Goal: Information Seeking & Learning: Learn about a topic

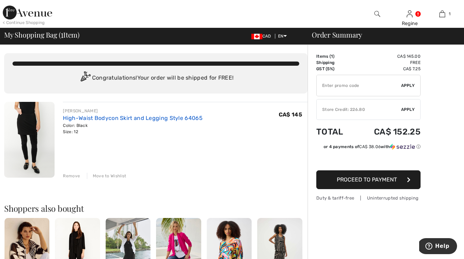
click at [82, 119] on link "High-Waist Bodycon Skirt and Legging Style 64065" at bounding box center [132, 118] width 139 height 7
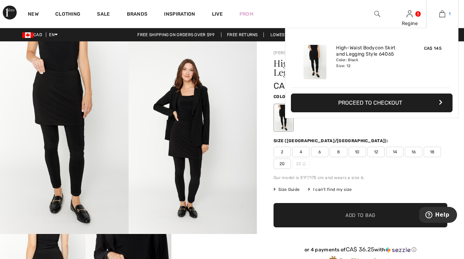
click at [442, 14] on img at bounding box center [443, 14] width 6 height 8
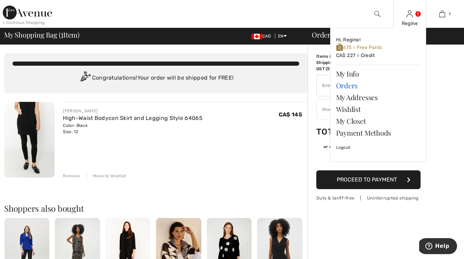
click at [353, 86] on link "Orders" at bounding box center [378, 86] width 84 height 12
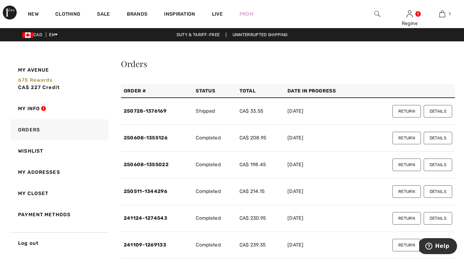
click at [435, 139] on button "Details" at bounding box center [438, 138] width 29 height 13
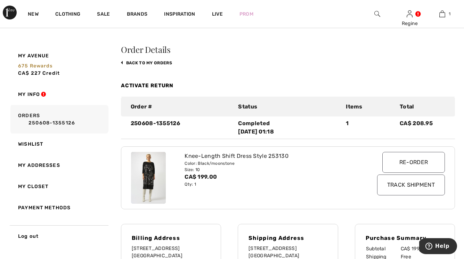
scroll to position [17, 0]
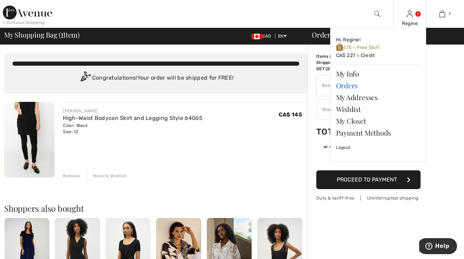
click at [355, 87] on link "Orders" at bounding box center [378, 86] width 84 height 12
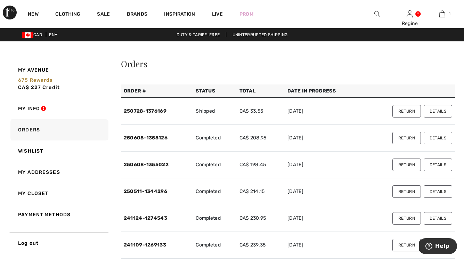
click at [441, 112] on button "Details" at bounding box center [438, 111] width 29 height 13
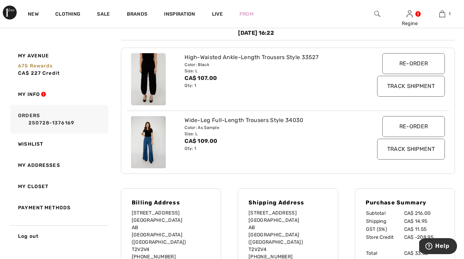
scroll to position [115, 0]
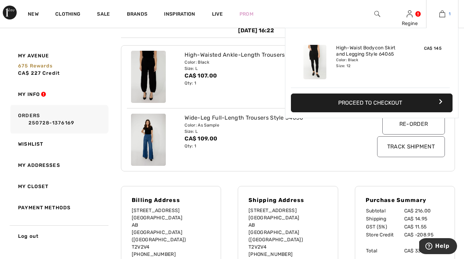
click at [444, 14] on img at bounding box center [443, 14] width 6 height 8
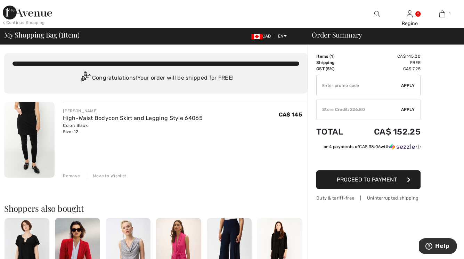
click at [341, 110] on div "Store Credit: 226.80" at bounding box center [359, 109] width 85 height 6
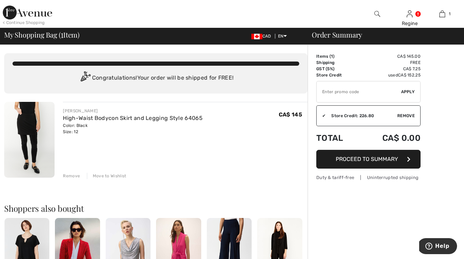
click at [339, 115] on div "Store Credit: 226.80" at bounding box center [362, 116] width 72 height 6
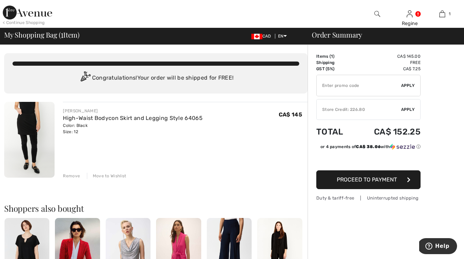
click at [352, 38] on div "Order Summary" at bounding box center [382, 34] width 156 height 7
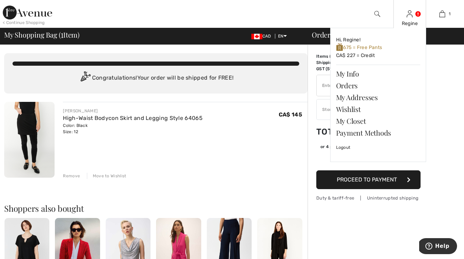
click at [414, 19] on div "Regine Hi, Regine! 675 = Free Pants CA$ 227 = Credit My Info Orders My Addresse…" at bounding box center [410, 14] width 32 height 28
click at [355, 88] on link "Orders" at bounding box center [378, 86] width 84 height 12
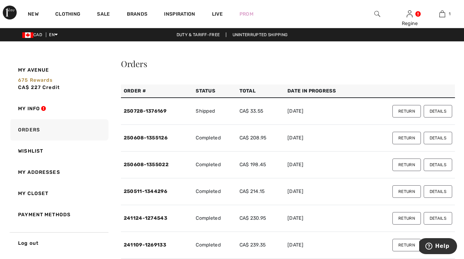
click at [400, 137] on button "Return" at bounding box center [407, 138] width 29 height 13
click at [436, 164] on button "Details" at bounding box center [438, 165] width 29 height 13
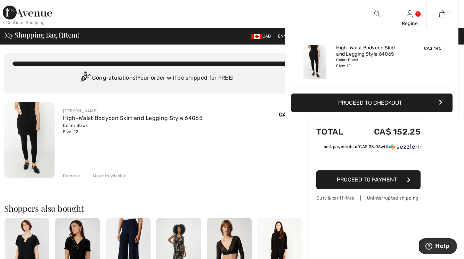
click at [444, 17] on img at bounding box center [443, 14] width 6 height 8
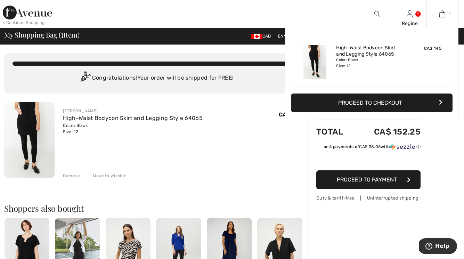
click at [389, 105] on button "Proceed to Checkout" at bounding box center [372, 103] width 162 height 19
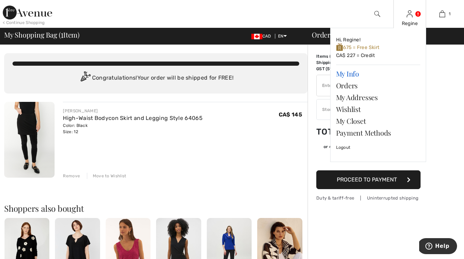
click at [352, 72] on link "My Info" at bounding box center [378, 74] width 84 height 12
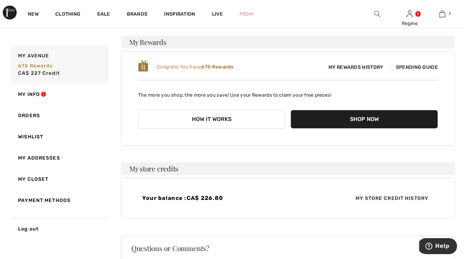
scroll to position [50, 0]
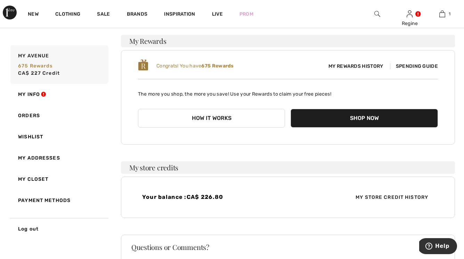
click at [379, 199] on span "My Store Credit History" at bounding box center [392, 197] width 84 height 7
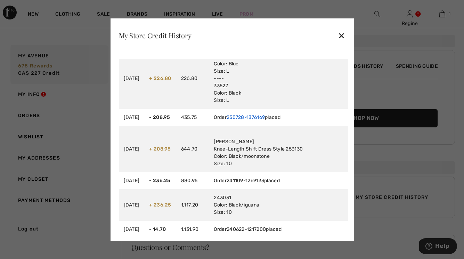
scroll to position [9, 0]
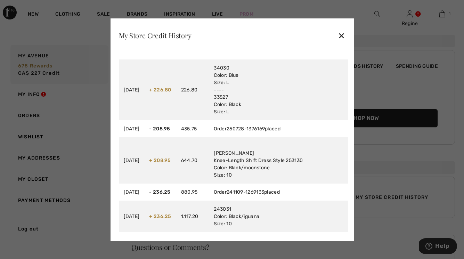
click at [344, 33] on div "✕" at bounding box center [341, 35] width 7 height 15
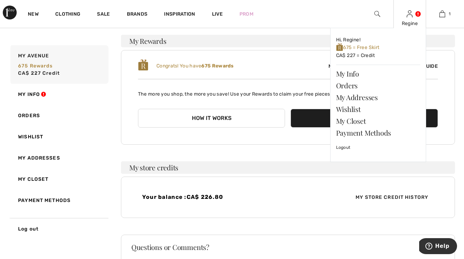
click at [415, 21] on div "Regine" at bounding box center [410, 23] width 32 height 7
click at [353, 87] on link "Orders" at bounding box center [378, 86] width 84 height 12
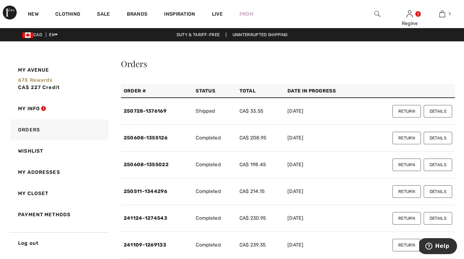
click at [440, 111] on button "Details" at bounding box center [438, 111] width 29 height 13
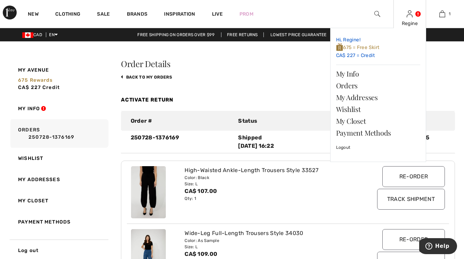
click at [371, 48] on span "675 = Free Skirt" at bounding box center [357, 48] width 43 height 6
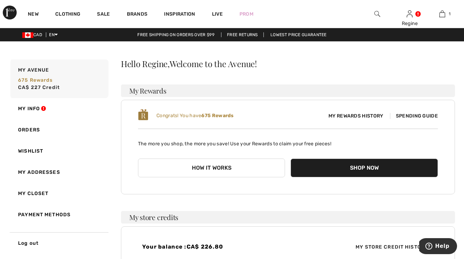
click at [211, 167] on button "How it works" at bounding box center [211, 168] width 147 height 19
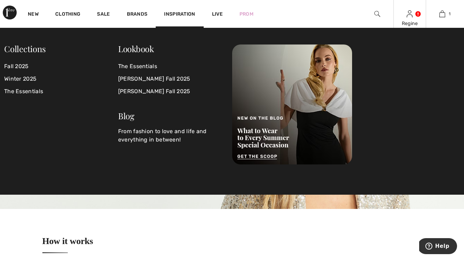
click at [414, 25] on div "Regine" at bounding box center [410, 23] width 32 height 7
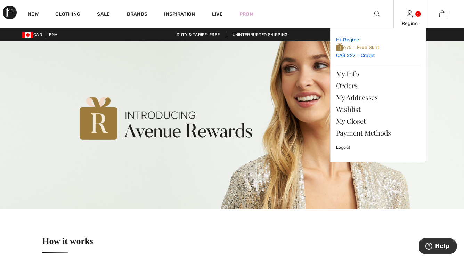
click at [357, 46] on span "675 = Free Skirt" at bounding box center [357, 48] width 43 height 6
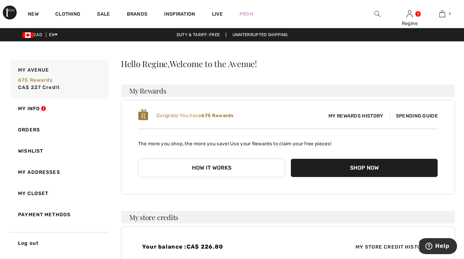
click at [227, 167] on button "How it works" at bounding box center [211, 168] width 147 height 19
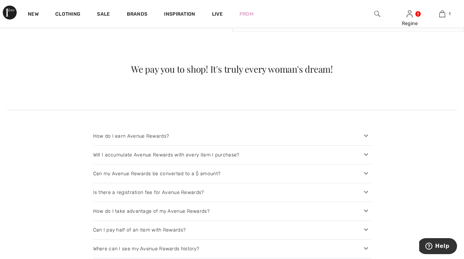
scroll to position [634, 0]
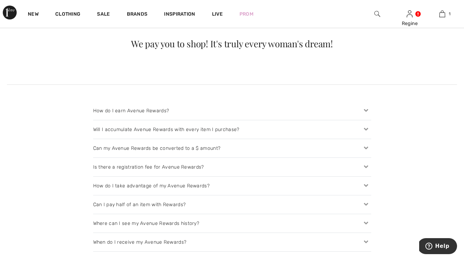
click at [165, 148] on div "Can my Avenue Rewards be converted to a $ amount?" at bounding box center [232, 148] width 278 height 18
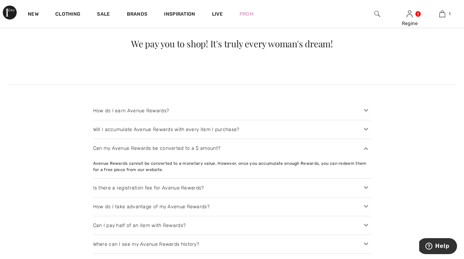
click at [160, 185] on div "Is there a registration fee for Avenue Rewards?" at bounding box center [232, 188] width 278 height 18
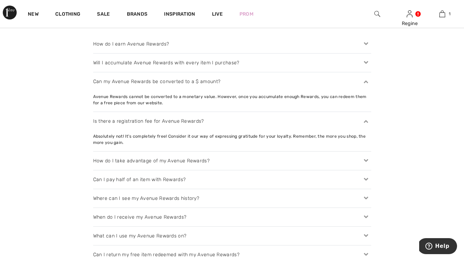
scroll to position [706, 0]
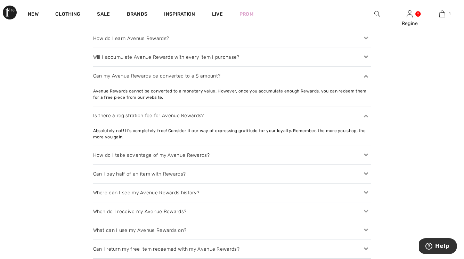
click at [157, 156] on div "How do I take advantage of my Avenue Rewards?" at bounding box center [232, 155] width 278 height 18
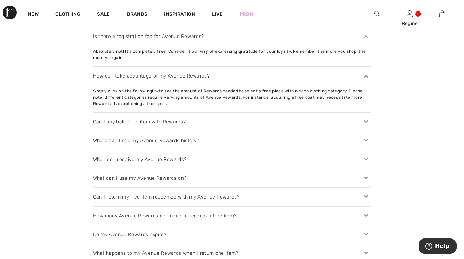
scroll to position [802, 0]
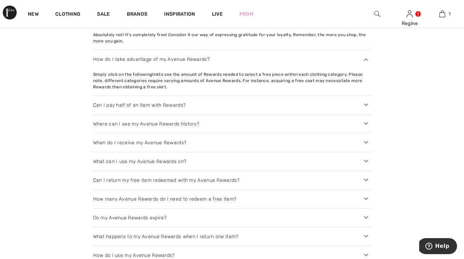
click at [145, 215] on div "Do my Avenue Rewards expire?" at bounding box center [232, 218] width 278 height 18
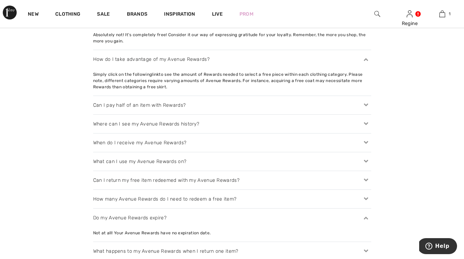
click at [146, 196] on div "How many Avenue Rewards do I need to redeem a free item?" at bounding box center [232, 199] width 278 height 18
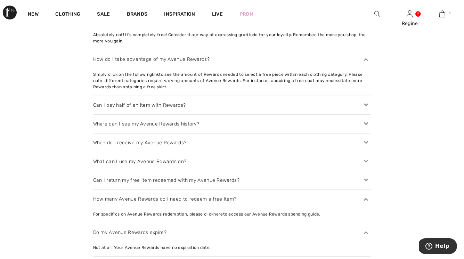
click at [141, 182] on div "Can I return my free item redeemed with my Avenue Rewards?" at bounding box center [232, 180] width 278 height 18
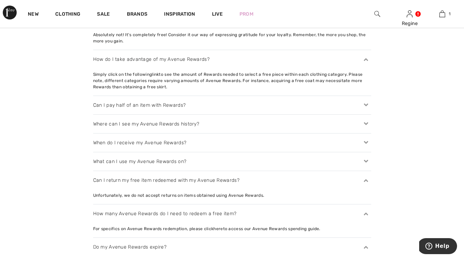
click at [135, 162] on div "What can I use my Avenue Rewards on?" at bounding box center [232, 161] width 278 height 18
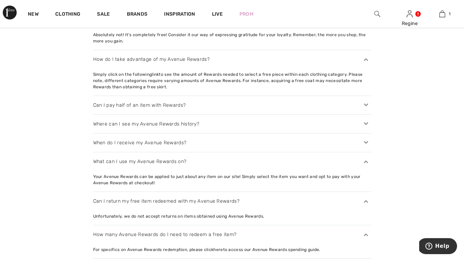
click at [127, 145] on div "When do I receive my Avenue Rewards?" at bounding box center [232, 143] width 278 height 18
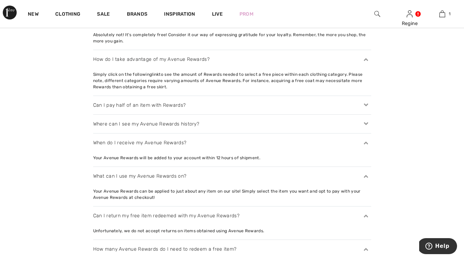
click at [128, 131] on div "Where can I see my Avenue Rewards history?" at bounding box center [232, 124] width 278 height 18
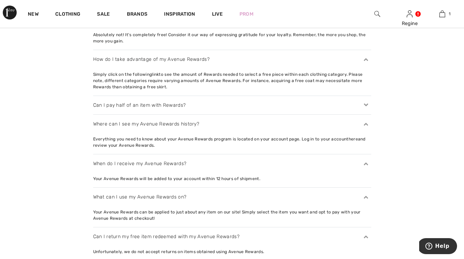
click at [377, 15] on img at bounding box center [378, 14] width 6 height 8
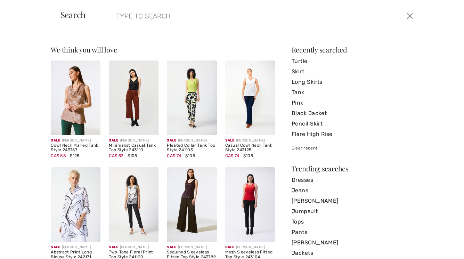
click at [214, 20] on input "search" at bounding box center [221, 16] width 220 height 21
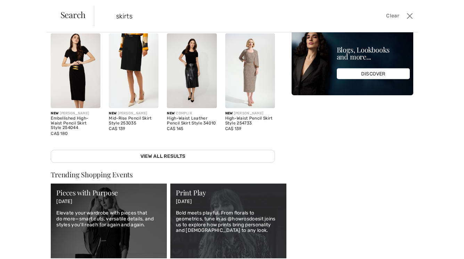
scroll to position [102, 0]
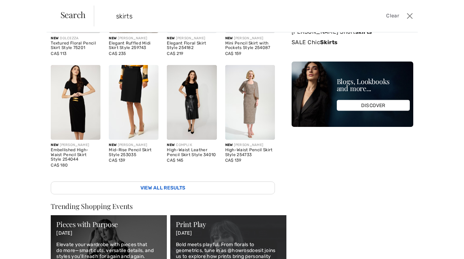
type input "skirts"
click at [176, 189] on link "View All Results" at bounding box center [163, 188] width 224 height 13
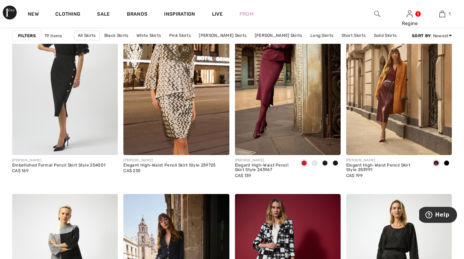
scroll to position [1160, 0]
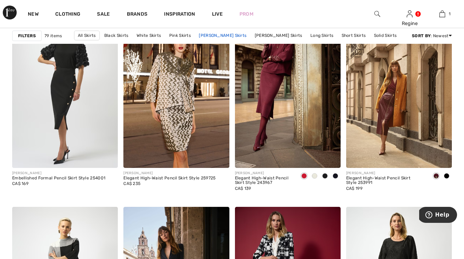
click at [223, 34] on link "[PERSON_NAME] Skirts" at bounding box center [222, 35] width 55 height 9
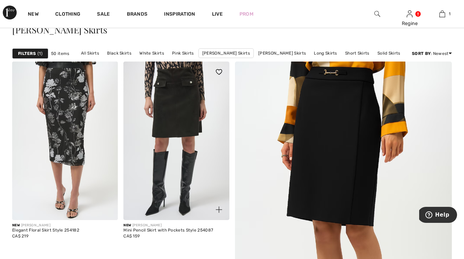
scroll to position [51, 0]
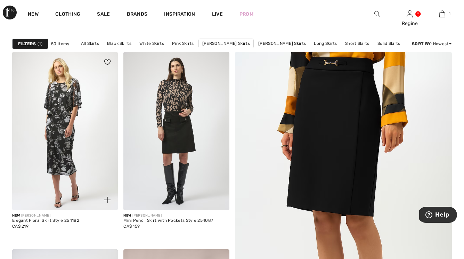
click at [68, 150] on img at bounding box center [65, 131] width 106 height 159
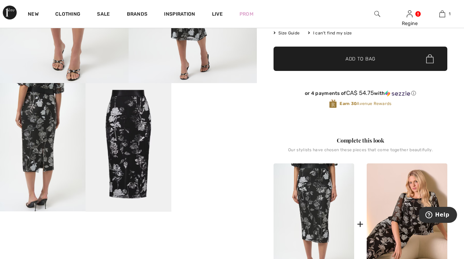
scroll to position [156, 0]
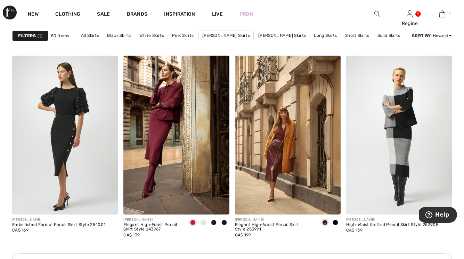
scroll to position [659, 0]
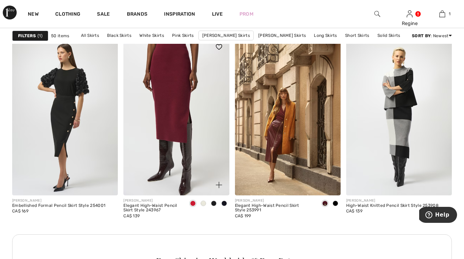
click at [169, 174] on img at bounding box center [176, 116] width 106 height 159
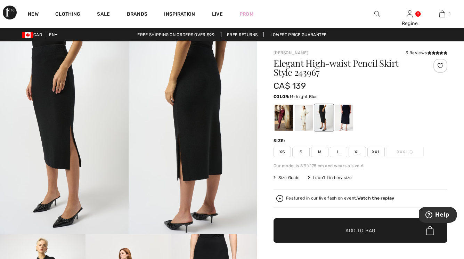
click at [346, 124] on div at bounding box center [344, 118] width 18 height 26
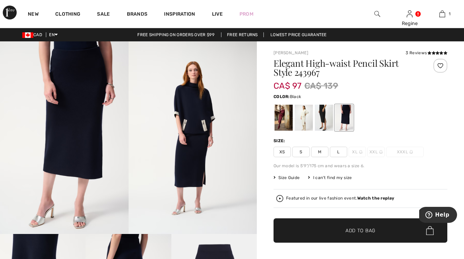
click at [320, 120] on div at bounding box center [324, 118] width 18 height 26
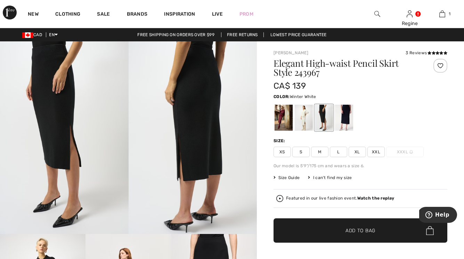
click at [298, 120] on div at bounding box center [304, 118] width 18 height 26
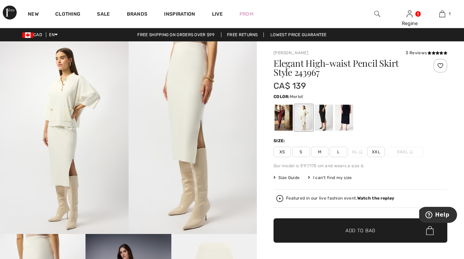
click at [286, 120] on div at bounding box center [284, 118] width 18 height 26
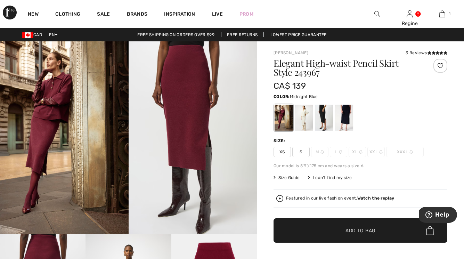
click at [346, 119] on div at bounding box center [344, 118] width 18 height 26
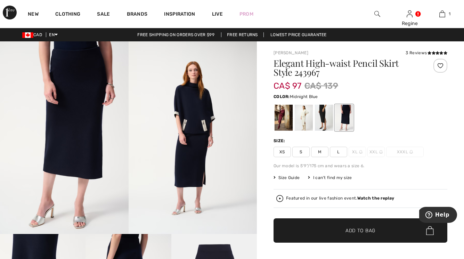
click at [338, 153] on span "L" at bounding box center [338, 152] width 17 height 10
click at [383, 10] on div at bounding box center [377, 14] width 32 height 28
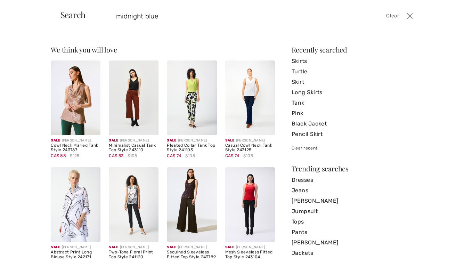
type input "midnight blue"
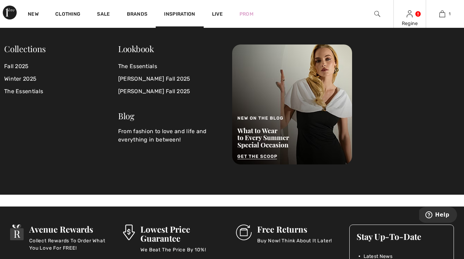
click at [407, 22] on div "Regine" at bounding box center [410, 23] width 32 height 7
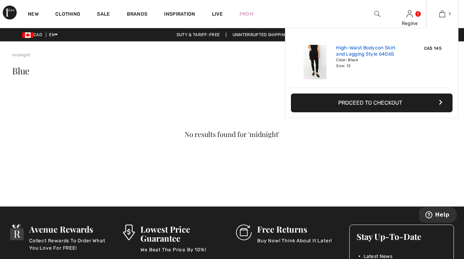
click at [380, 48] on link "High-Waist Bodycon Skirt and Legging Style 64065" at bounding box center [370, 51] width 69 height 13
click at [373, 51] on link "High-Waist Bodycon Skirt and Legging Style 64065" at bounding box center [370, 51] width 69 height 13
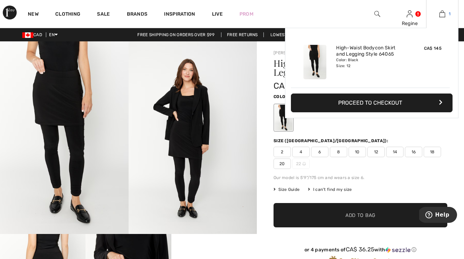
click at [444, 11] on img at bounding box center [443, 14] width 6 height 8
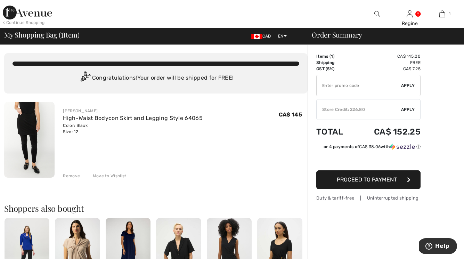
click at [69, 176] on div "Remove" at bounding box center [71, 176] width 17 height 6
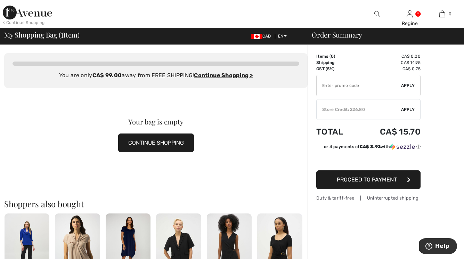
click at [377, 12] on img at bounding box center [378, 14] width 6 height 8
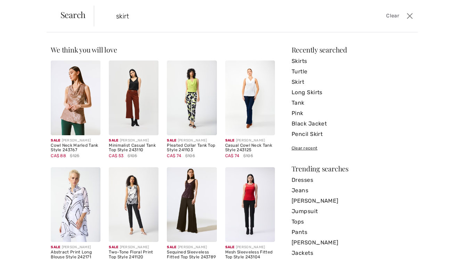
type input "skirt"
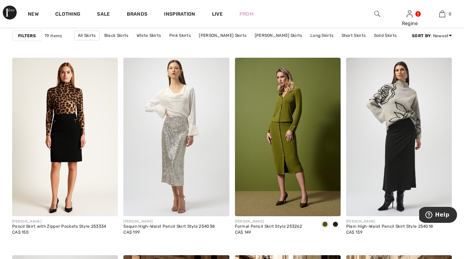
scroll to position [918, 0]
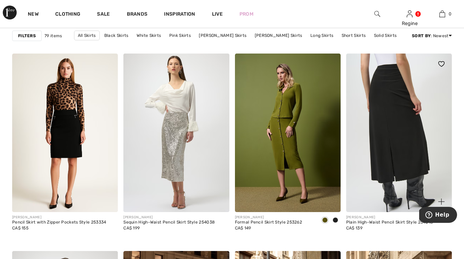
click at [384, 162] on img at bounding box center [399, 133] width 106 height 159
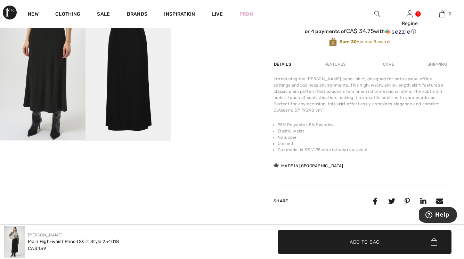
scroll to position [220, 0]
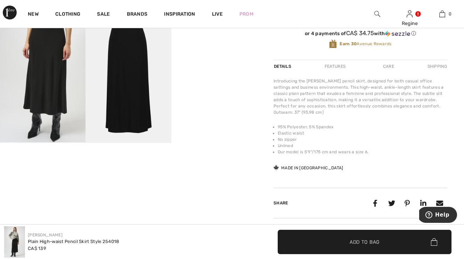
click at [217, 57] on video "Your browser does not support the video tag." at bounding box center [214, 35] width 86 height 43
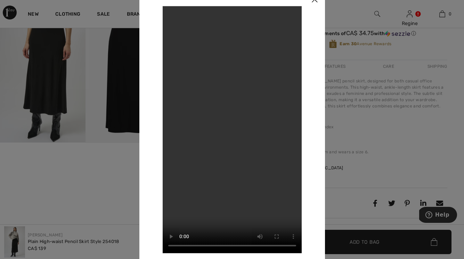
click at [315, 2] on img at bounding box center [314, 0] width 21 height 22
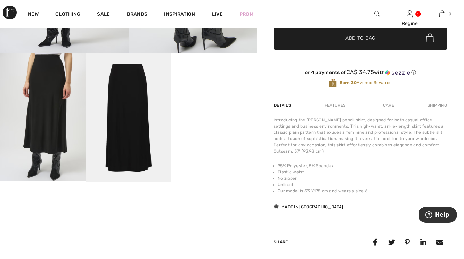
scroll to position [241, 0]
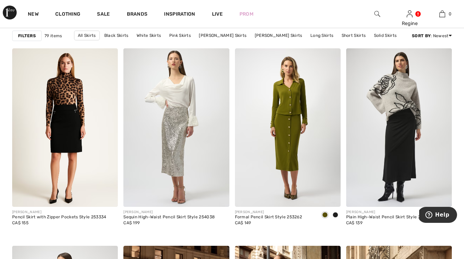
scroll to position [876, 0]
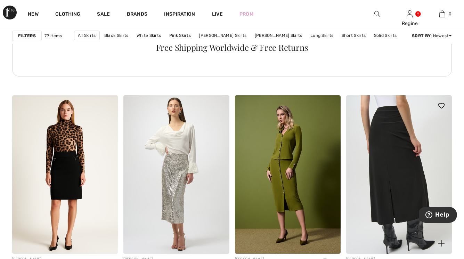
click at [396, 130] on img at bounding box center [399, 174] width 106 height 159
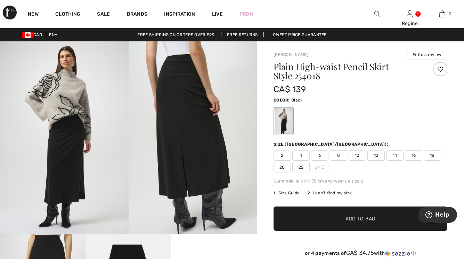
scroll to position [3, 0]
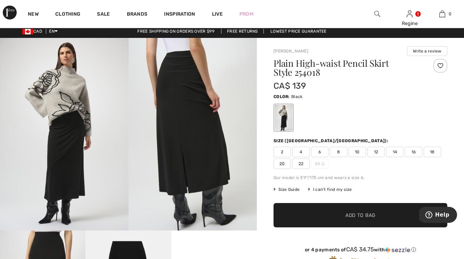
click at [284, 190] on span "Size Guide" at bounding box center [287, 189] width 26 height 6
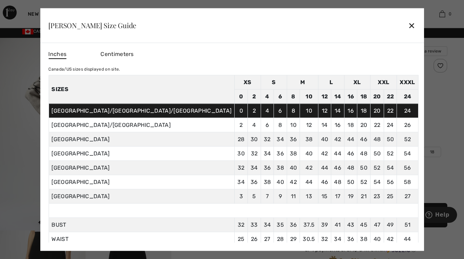
scroll to position [7, 0]
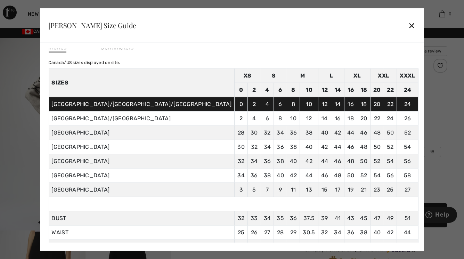
click at [408, 25] on div "✕" at bounding box center [411, 25] width 7 height 15
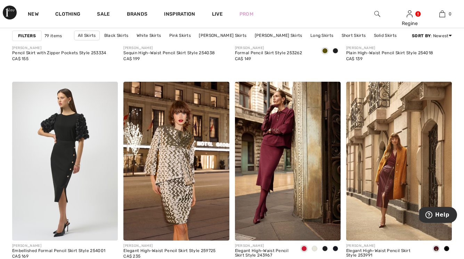
scroll to position [1087, 0]
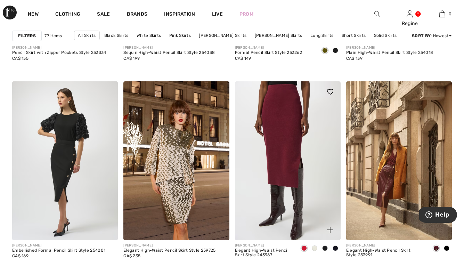
click at [281, 160] on img at bounding box center [288, 160] width 106 height 159
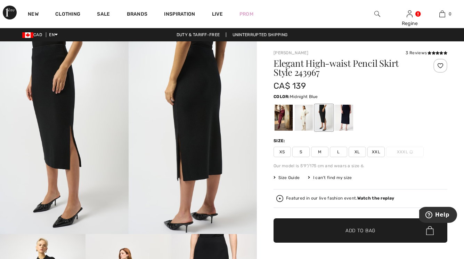
click at [340, 119] on div at bounding box center [344, 118] width 18 height 26
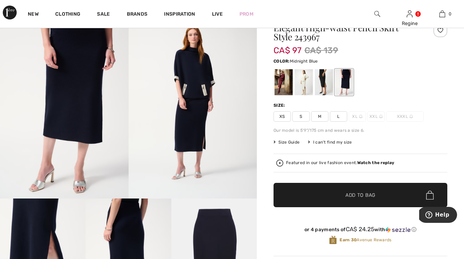
scroll to position [22, 0]
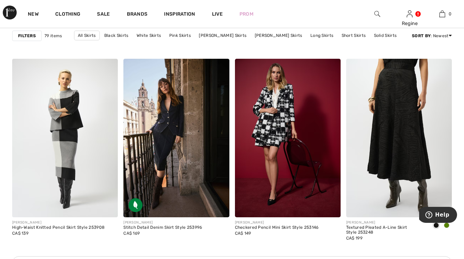
scroll to position [1315, 0]
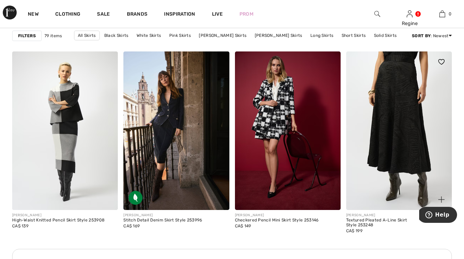
click at [401, 162] on img at bounding box center [399, 130] width 106 height 159
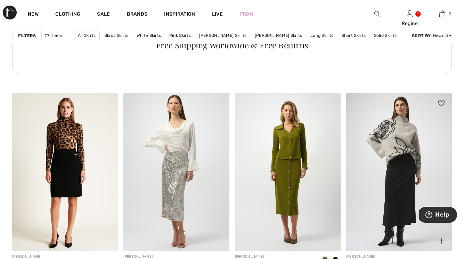
scroll to position [880, 0]
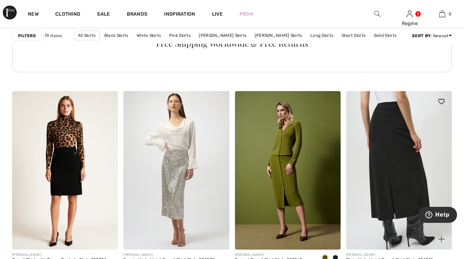
click at [385, 176] on img at bounding box center [399, 170] width 106 height 159
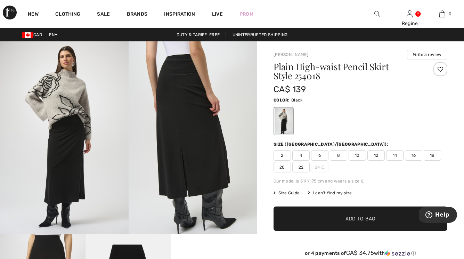
click at [371, 156] on span "12" at bounding box center [376, 155] width 17 height 10
click at [359, 158] on span "10" at bounding box center [357, 155] width 17 height 10
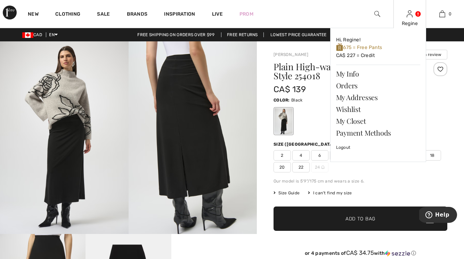
click at [406, 22] on div "Regine" at bounding box center [410, 23] width 32 height 7
click at [351, 90] on link "Orders" at bounding box center [378, 86] width 84 height 12
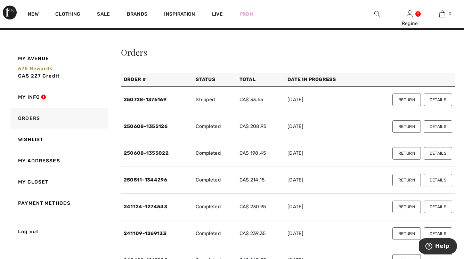
scroll to position [13, 0]
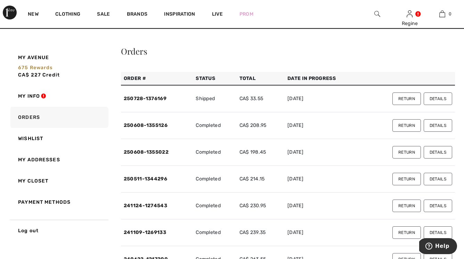
click at [443, 147] on button "Details" at bounding box center [438, 152] width 29 height 13
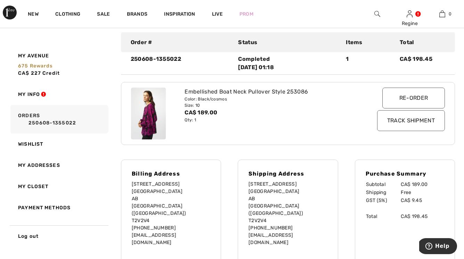
scroll to position [88, 0]
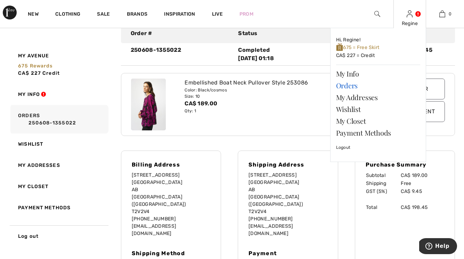
click at [356, 88] on link "Orders" at bounding box center [378, 86] width 84 height 12
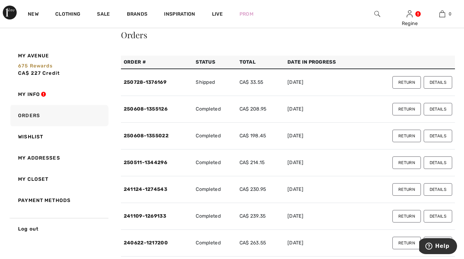
scroll to position [47, 0]
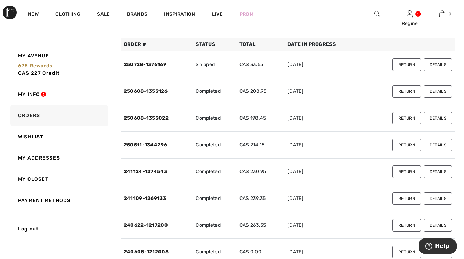
click at [437, 149] on button "Details" at bounding box center [438, 145] width 29 height 13
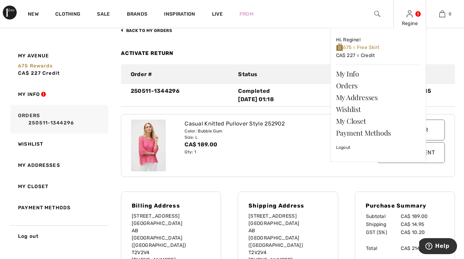
click at [411, 22] on div "Regine" at bounding box center [410, 23] width 32 height 7
click at [358, 88] on link "Orders" at bounding box center [378, 86] width 84 height 12
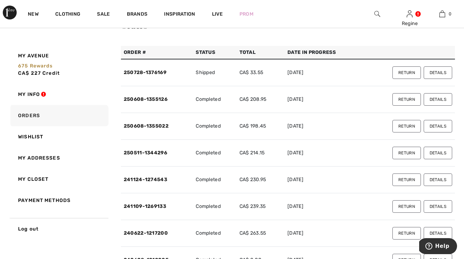
scroll to position [66, 0]
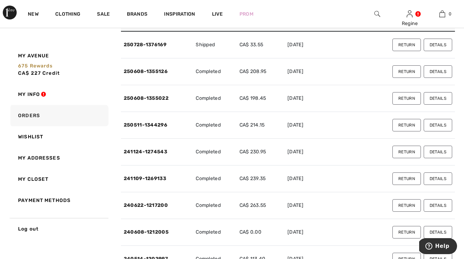
click at [434, 179] on button "Details" at bounding box center [438, 178] width 29 height 13
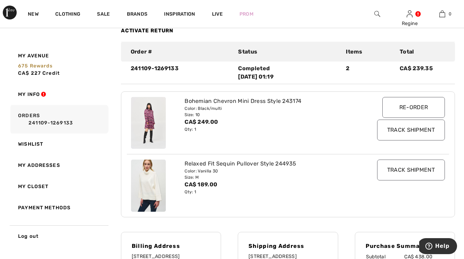
scroll to position [32, 0]
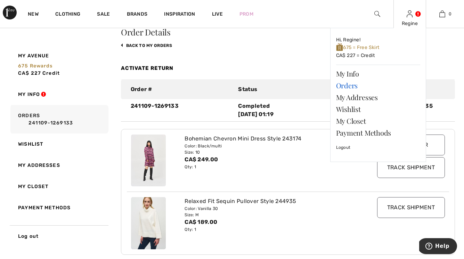
click at [358, 88] on link "Orders" at bounding box center [378, 86] width 84 height 12
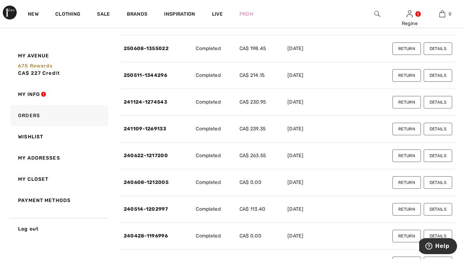
scroll to position [117, 0]
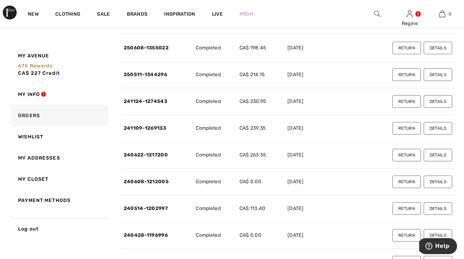
click at [437, 179] on button "Details" at bounding box center [438, 182] width 29 height 13
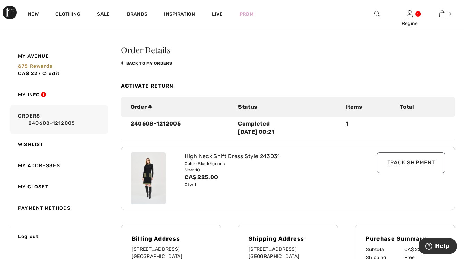
scroll to position [9, 0]
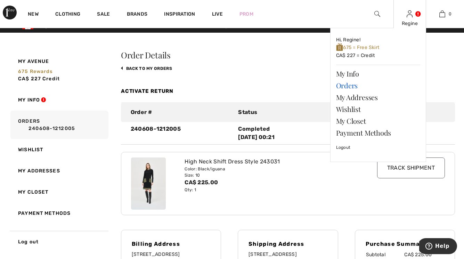
click at [356, 84] on link "Orders" at bounding box center [378, 86] width 84 height 12
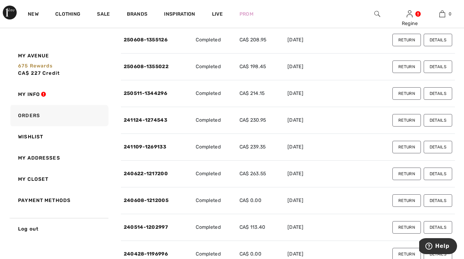
scroll to position [179, 0]
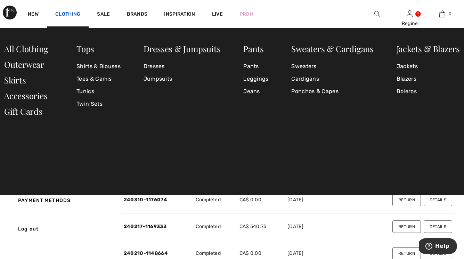
click at [66, 15] on link "Clothing" at bounding box center [67, 14] width 25 height 7
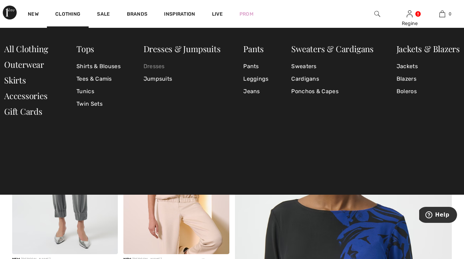
click at [153, 67] on link "Dresses" at bounding box center [182, 66] width 77 height 13
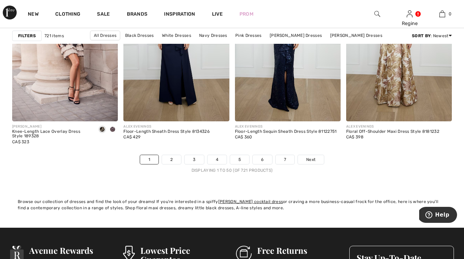
scroll to position [2933, 0]
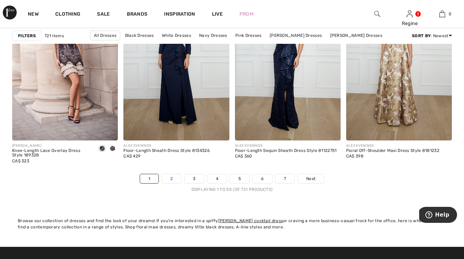
click at [177, 175] on link "2" at bounding box center [171, 178] width 19 height 9
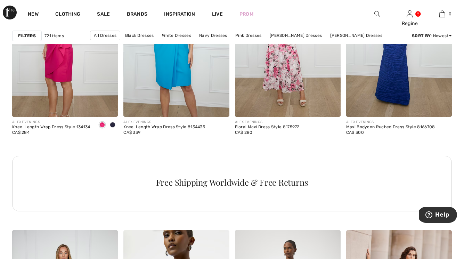
scroll to position [476, 0]
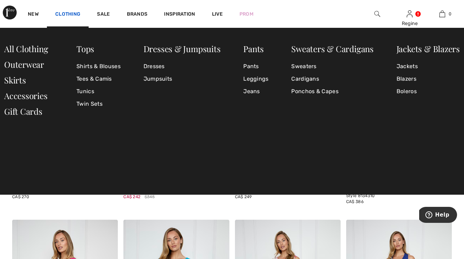
click at [69, 13] on link "Clothing" at bounding box center [67, 14] width 25 height 7
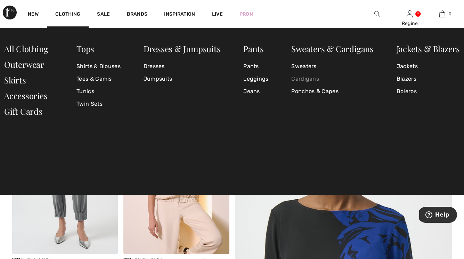
click at [314, 77] on link "Cardigans" at bounding box center [332, 79] width 82 height 13
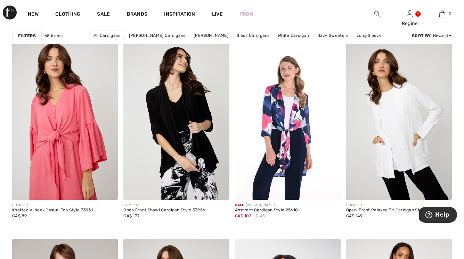
scroll to position [2478, 0]
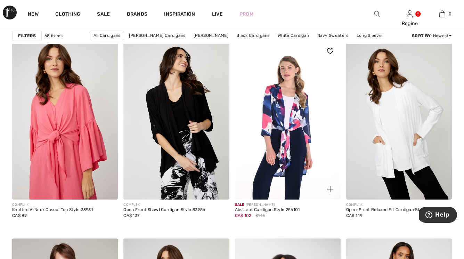
click at [295, 172] on img at bounding box center [288, 120] width 106 height 159
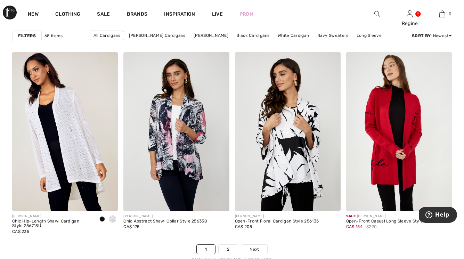
scroll to position [2863, 0]
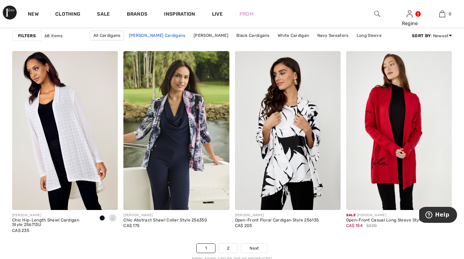
click at [151, 37] on link "Joseph Ribkoff Cardigans" at bounding box center [158, 35] width 64 height 9
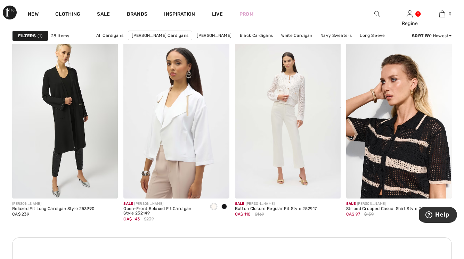
scroll to position [595, 0]
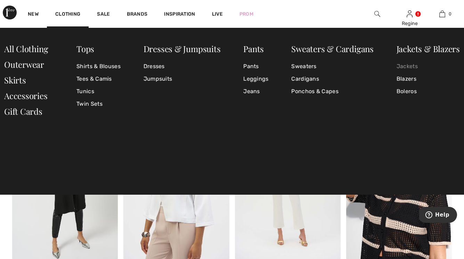
click at [408, 69] on link "Jackets" at bounding box center [428, 66] width 63 height 13
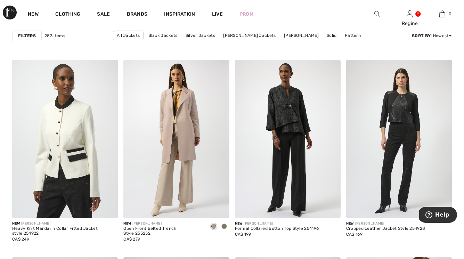
scroll to position [908, 0]
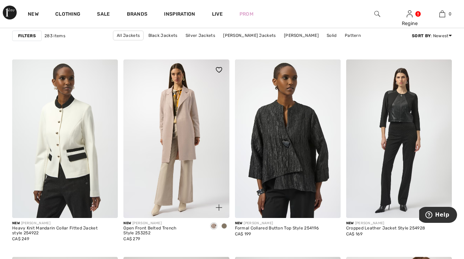
click at [188, 142] on img at bounding box center [176, 138] width 106 height 159
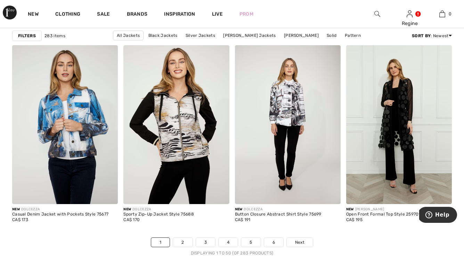
scroll to position [2868, 0]
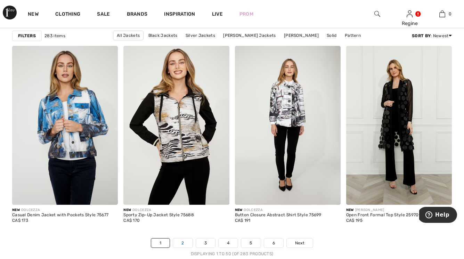
click at [180, 243] on link "2" at bounding box center [182, 243] width 19 height 9
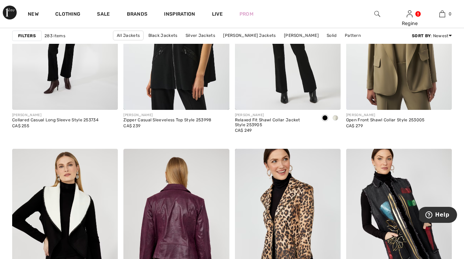
scroll to position [2613, 0]
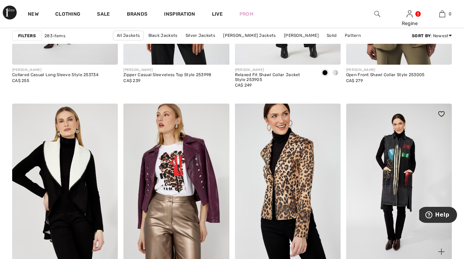
click at [388, 217] on img at bounding box center [399, 183] width 106 height 159
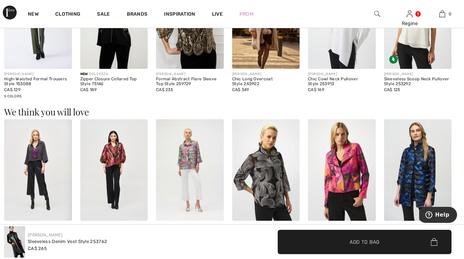
scroll to position [486, 0]
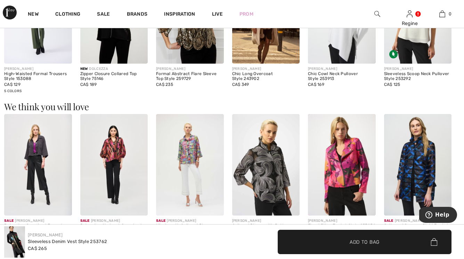
click at [420, 160] on img at bounding box center [418, 165] width 68 height 102
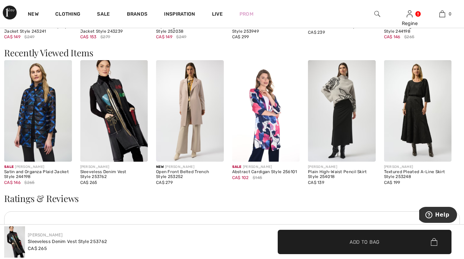
scroll to position [687, 0]
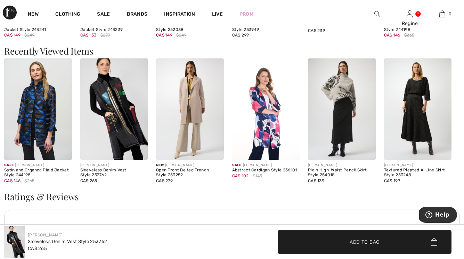
click at [107, 113] on img at bounding box center [114, 109] width 68 height 102
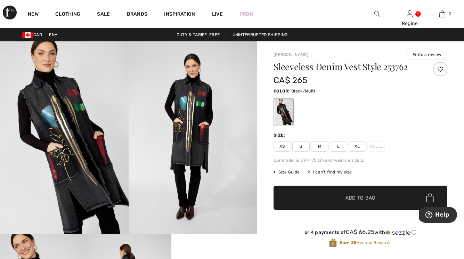
click at [337, 147] on span "L" at bounding box center [338, 146] width 17 height 10
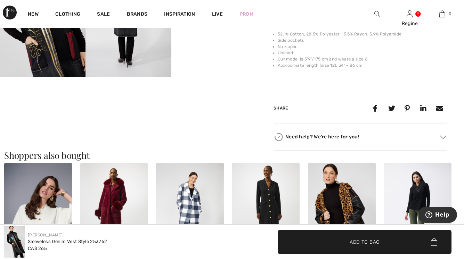
scroll to position [132, 0]
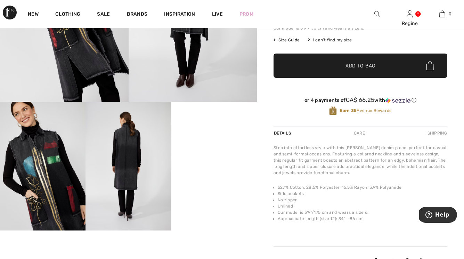
click at [216, 145] on video "Your browser does not support the video tag." at bounding box center [214, 123] width 86 height 43
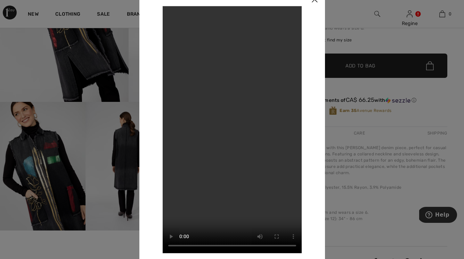
click at [316, 2] on img at bounding box center [314, 0] width 21 height 22
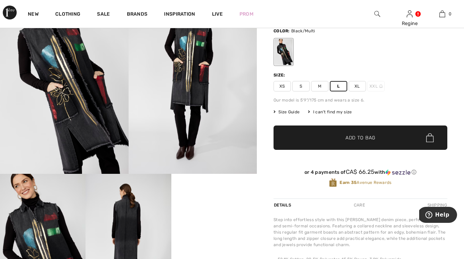
scroll to position [0, 0]
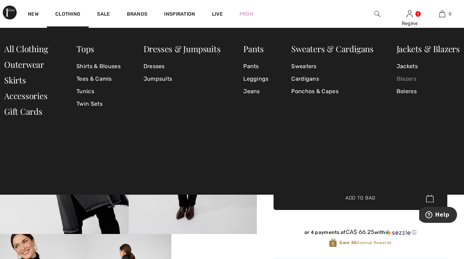
click at [410, 81] on link "Blazers" at bounding box center [428, 79] width 63 height 13
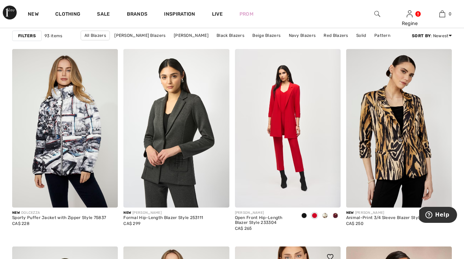
scroll to position [444, 0]
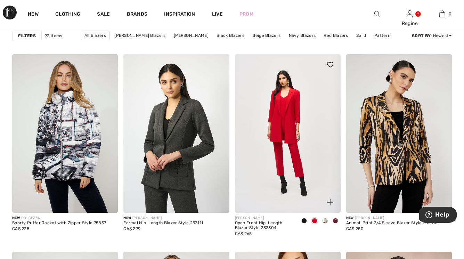
click at [284, 145] on img at bounding box center [288, 133] width 106 height 159
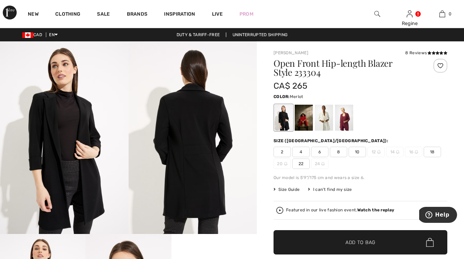
click at [353, 124] on div at bounding box center [344, 118] width 18 height 26
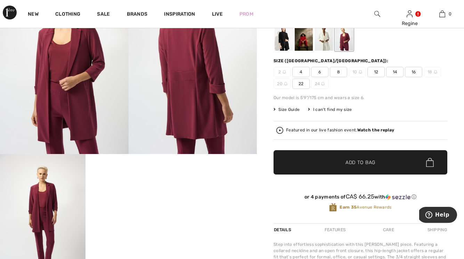
scroll to position [151, 0]
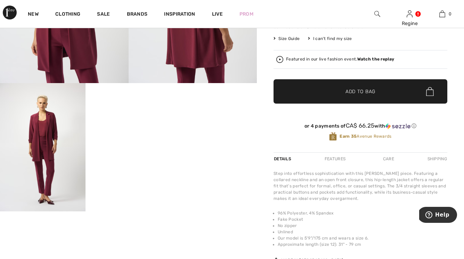
click at [140, 126] on video "Your browser does not support the video tag." at bounding box center [129, 104] width 86 height 43
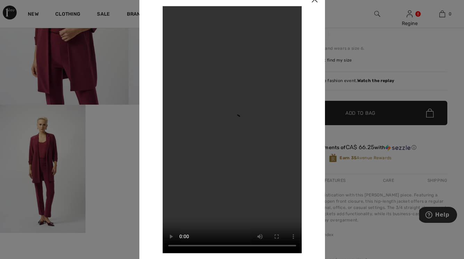
scroll to position [106, 0]
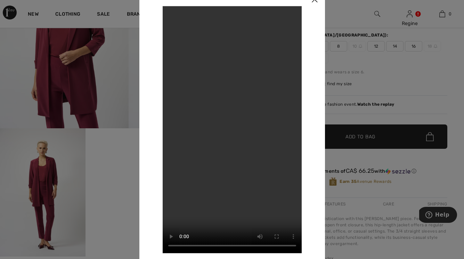
click at [313, 1] on img at bounding box center [314, 0] width 21 height 22
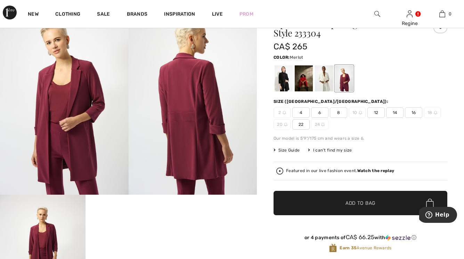
scroll to position [0, 0]
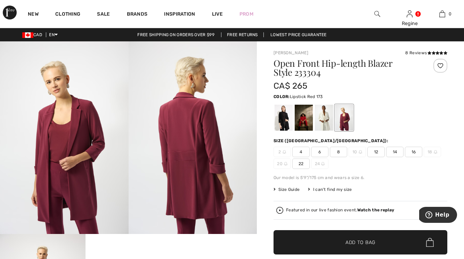
click at [301, 124] on div at bounding box center [304, 118] width 18 height 26
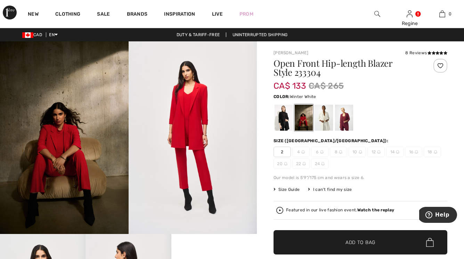
click at [322, 121] on div at bounding box center [324, 118] width 18 height 26
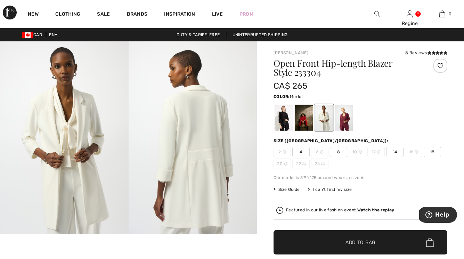
click at [337, 121] on div at bounding box center [344, 118] width 18 height 26
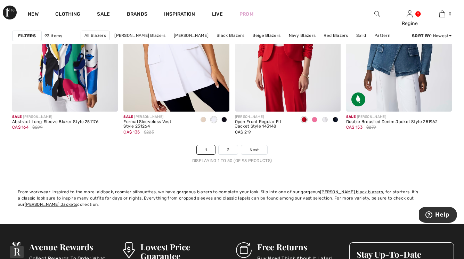
scroll to position [2962, 0]
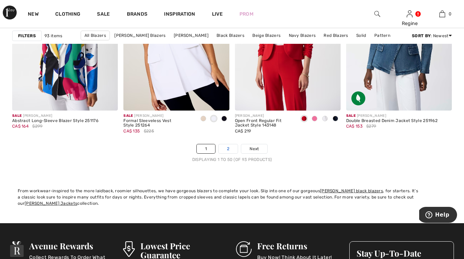
click at [231, 147] on link "2" at bounding box center [228, 148] width 19 height 9
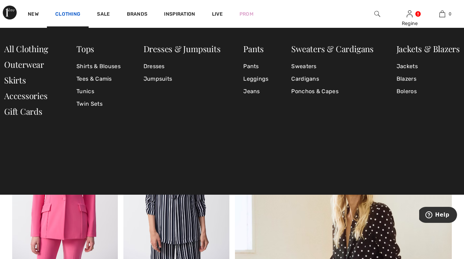
click at [67, 13] on link "Clothing" at bounding box center [67, 14] width 25 height 7
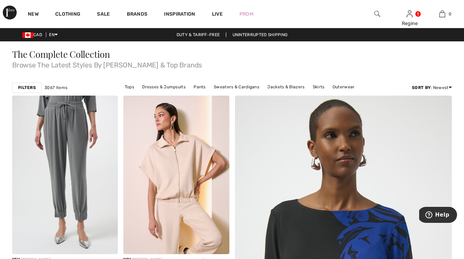
scroll to position [1, 0]
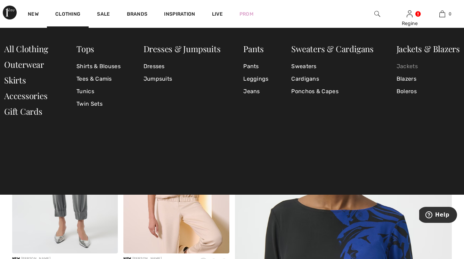
click at [408, 69] on link "Jackets" at bounding box center [428, 66] width 63 height 13
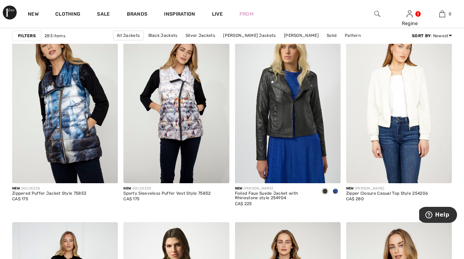
scroll to position [1131, 0]
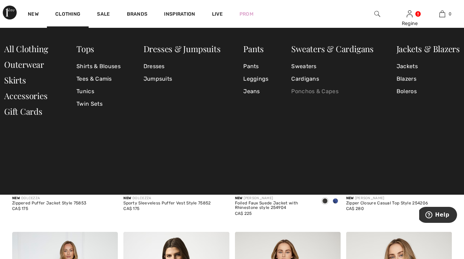
click at [305, 91] on link "Ponchos & Capes" at bounding box center [332, 91] width 82 height 13
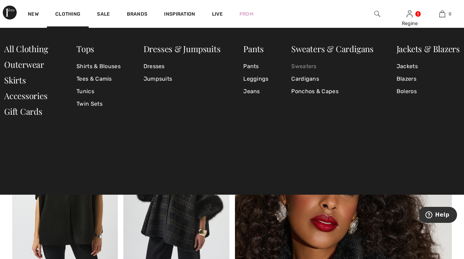
click at [298, 68] on link "Sweaters" at bounding box center [332, 66] width 82 height 13
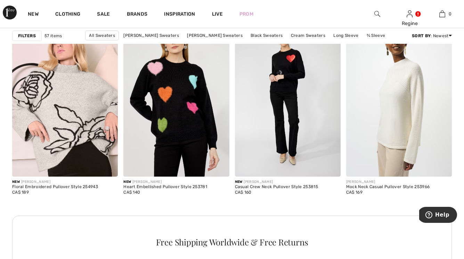
scroll to position [679, 0]
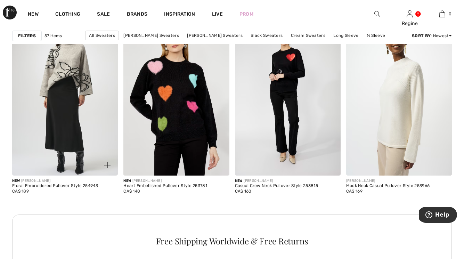
click at [85, 129] on img at bounding box center [65, 96] width 106 height 159
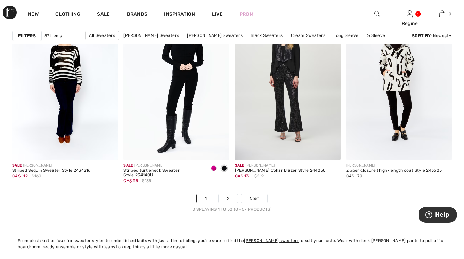
scroll to position [2904, 0]
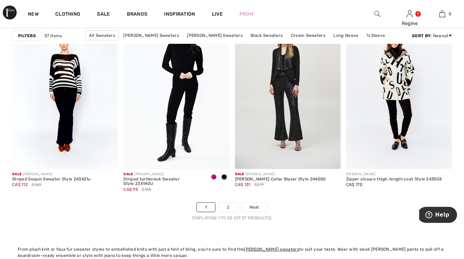
click at [229, 207] on link "2" at bounding box center [228, 207] width 19 height 9
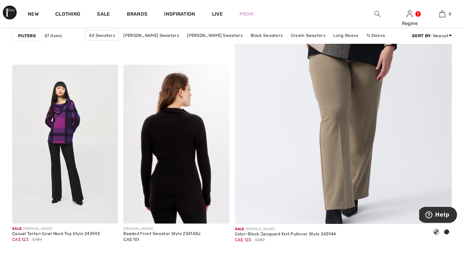
scroll to position [217, 0]
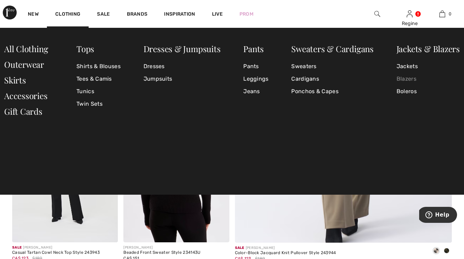
click at [406, 77] on link "Blazers" at bounding box center [428, 79] width 63 height 13
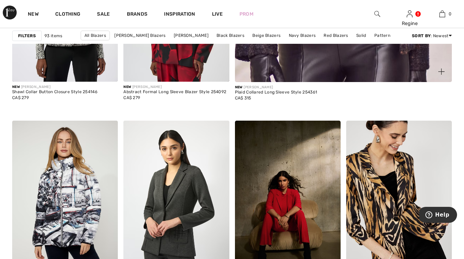
scroll to position [377, 0]
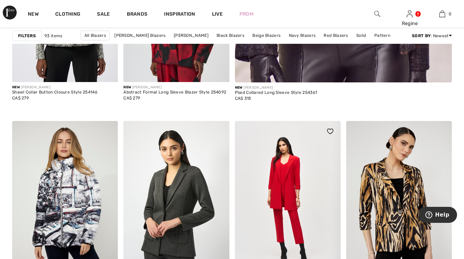
click at [305, 214] on img at bounding box center [288, 200] width 106 height 159
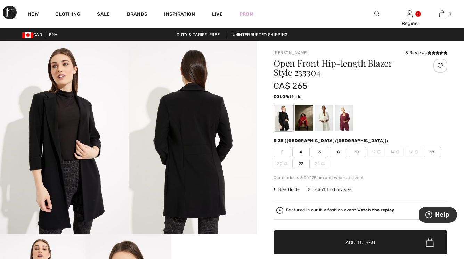
click at [342, 121] on div at bounding box center [344, 118] width 18 height 26
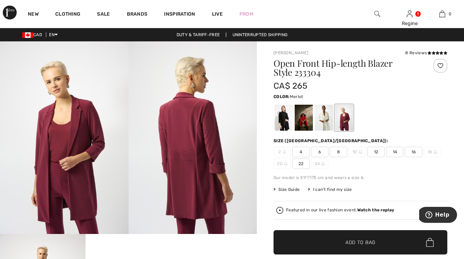
click at [356, 153] on span "10" at bounding box center [357, 152] width 17 height 10
click at [328, 120] on div at bounding box center [324, 118] width 18 height 26
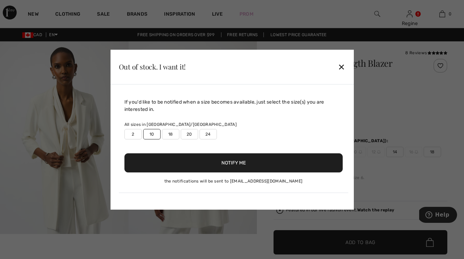
click at [340, 67] on div "✕" at bounding box center [341, 66] width 7 height 15
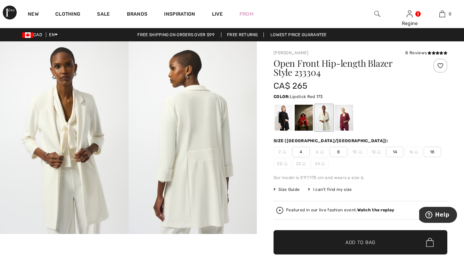
click at [307, 120] on div at bounding box center [304, 118] width 18 height 26
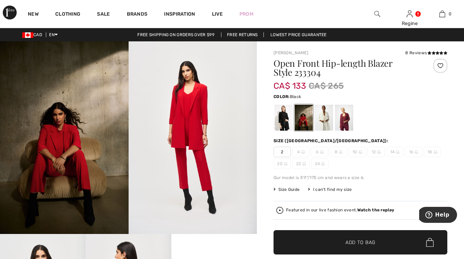
click at [281, 119] on div at bounding box center [284, 118] width 18 height 26
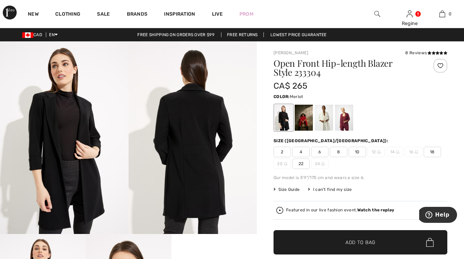
click at [346, 121] on div at bounding box center [344, 118] width 18 height 26
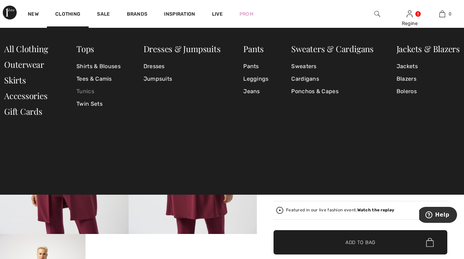
click at [85, 90] on link "Tunics" at bounding box center [99, 91] width 44 height 13
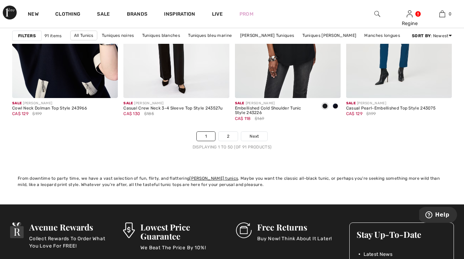
scroll to position [2975, 0]
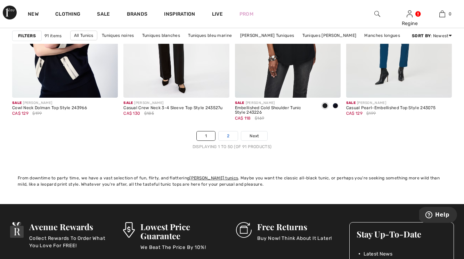
click at [229, 136] on link "2" at bounding box center [228, 135] width 19 height 9
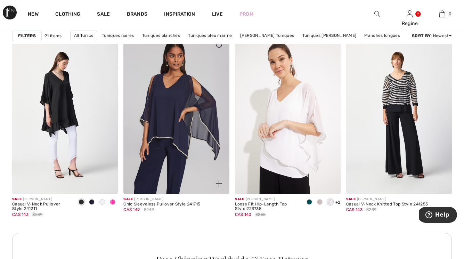
scroll to position [665, 0]
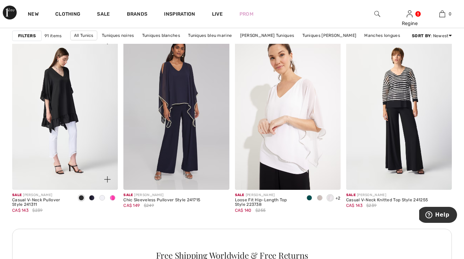
click at [111, 196] on span at bounding box center [113, 198] width 6 height 6
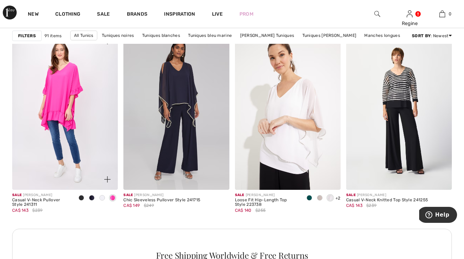
click at [104, 198] on span at bounding box center [102, 198] width 6 height 6
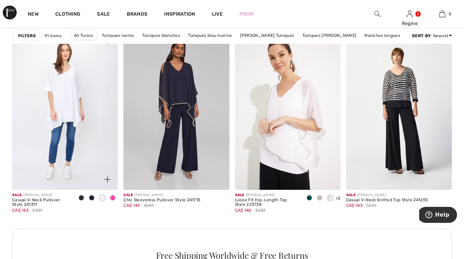
click at [93, 199] on span at bounding box center [92, 198] width 6 height 6
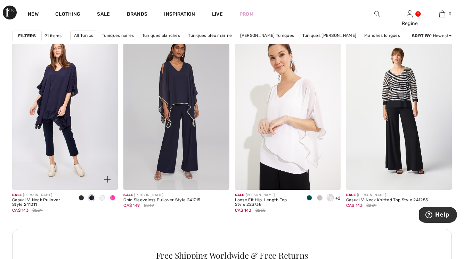
click at [80, 197] on span at bounding box center [82, 198] width 6 height 6
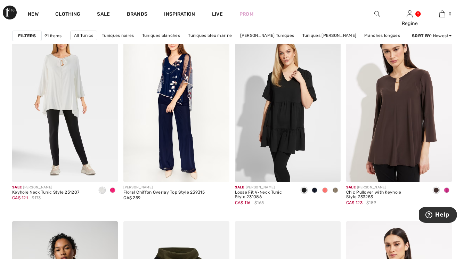
scroll to position [1143, 0]
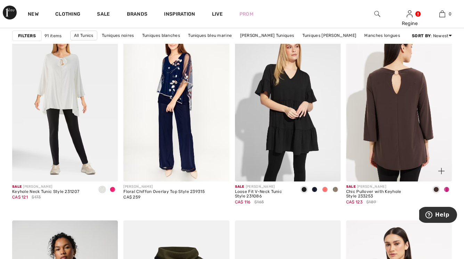
click at [401, 122] on img at bounding box center [399, 102] width 106 height 159
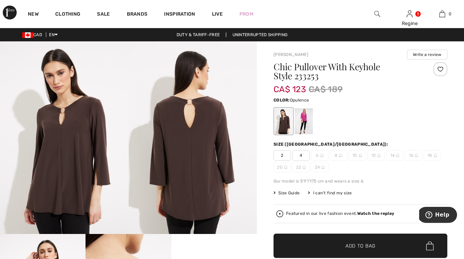
click at [304, 119] on div at bounding box center [304, 121] width 18 height 26
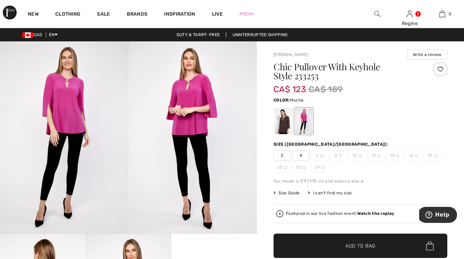
click at [283, 120] on div at bounding box center [284, 121] width 18 height 26
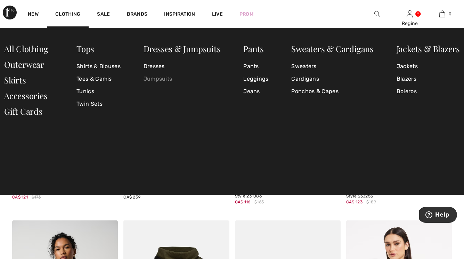
click at [162, 78] on link "Jumpsuits" at bounding box center [182, 79] width 77 height 13
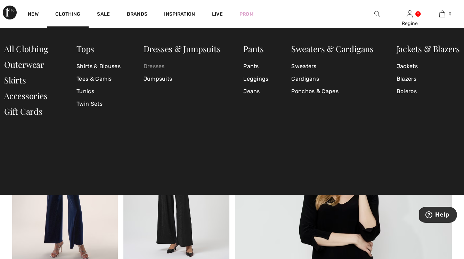
click at [158, 66] on link "Dresses" at bounding box center [182, 66] width 77 height 13
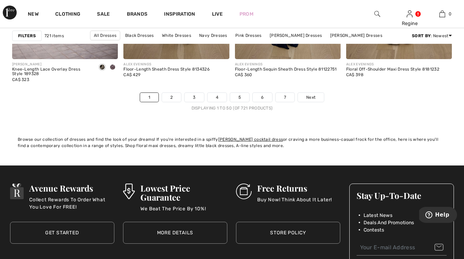
scroll to position [3010, 0]
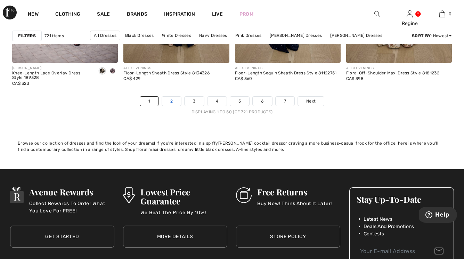
click at [170, 102] on link "2" at bounding box center [171, 101] width 19 height 9
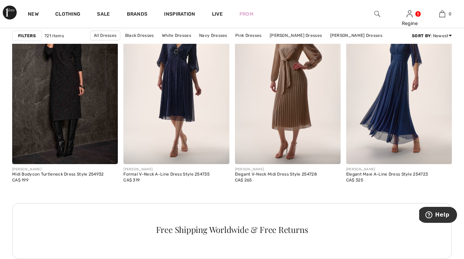
scroll to position [2228, 0]
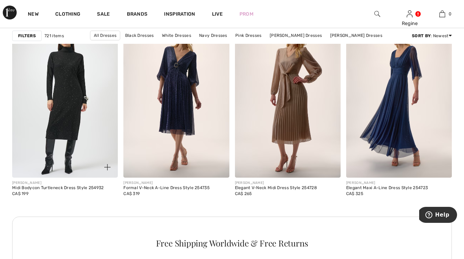
click at [73, 137] on img at bounding box center [65, 98] width 106 height 159
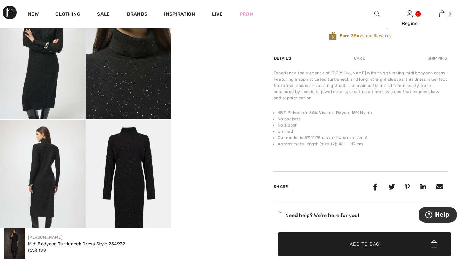
scroll to position [248, 0]
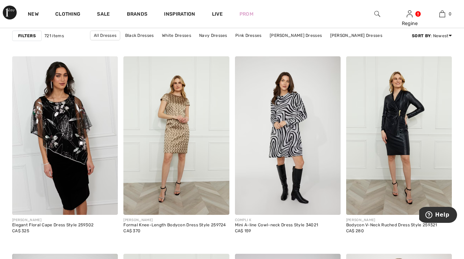
scroll to position [2701, 0]
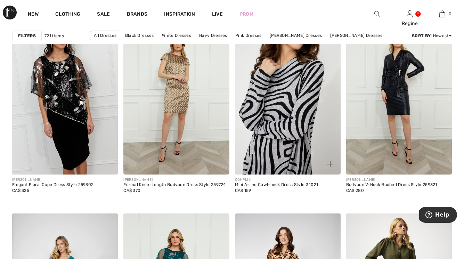
click at [268, 106] on img at bounding box center [288, 95] width 106 height 159
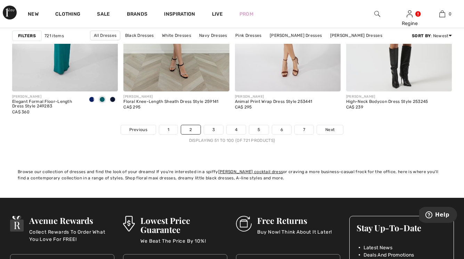
scroll to position [2967, 0]
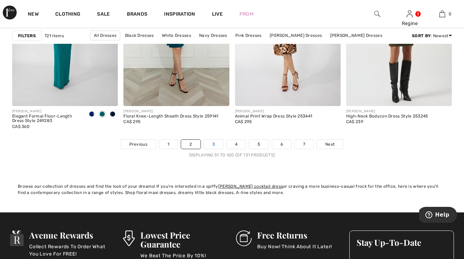
click at [214, 148] on link "3" at bounding box center [213, 144] width 19 height 9
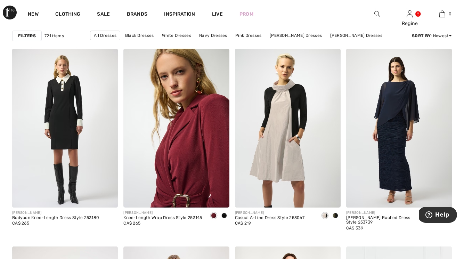
scroll to position [1121, 0]
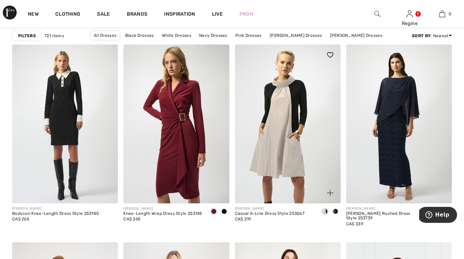
click at [336, 212] on span at bounding box center [336, 212] width 6 height 6
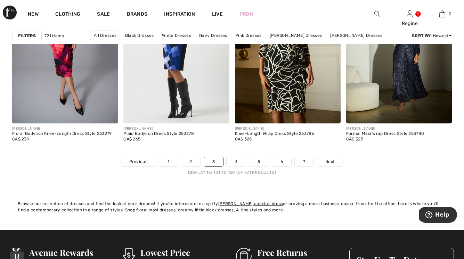
scroll to position [2993, 0]
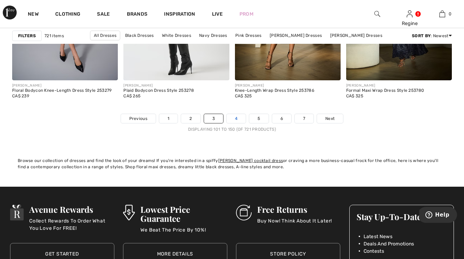
click at [232, 119] on link "4" at bounding box center [236, 118] width 19 height 9
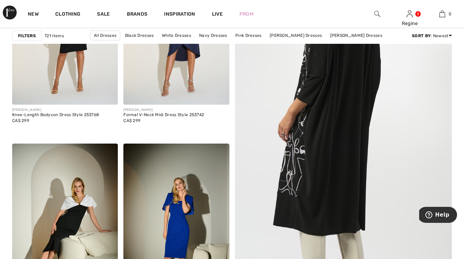
scroll to position [191, 0]
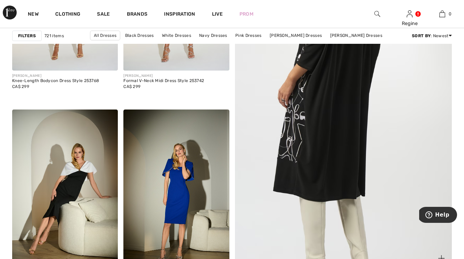
click at [303, 134] on img at bounding box center [343, 107] width 260 height 391
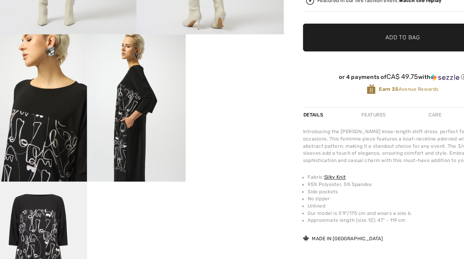
scroll to position [238, 0]
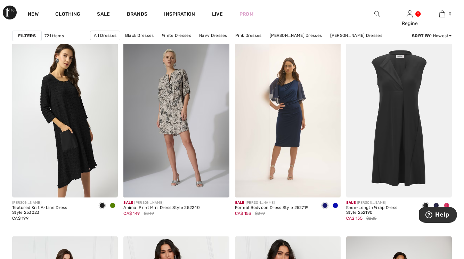
scroll to position [947, 0]
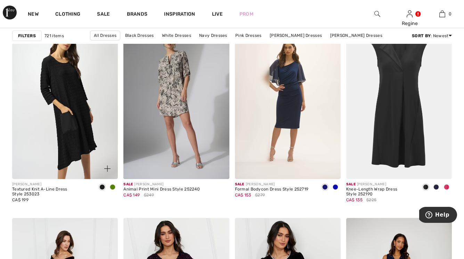
click at [114, 186] on span at bounding box center [113, 187] width 6 height 6
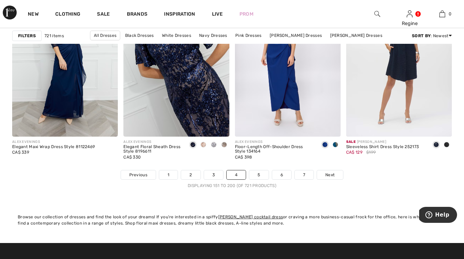
scroll to position [2934, 0]
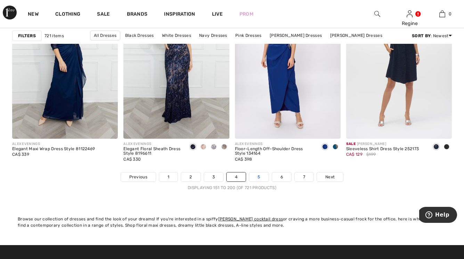
click at [259, 177] on link "5" at bounding box center [258, 176] width 19 height 9
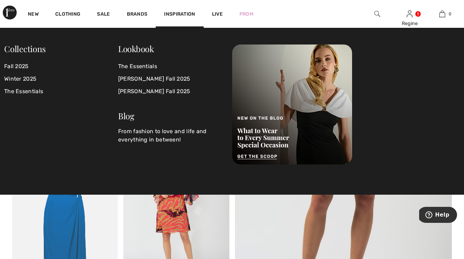
scroll to position [257, 0]
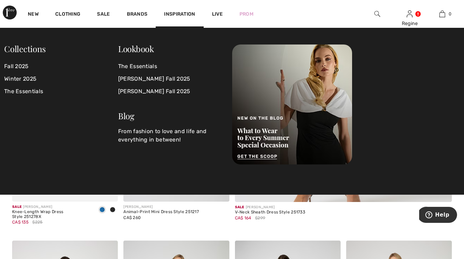
click at [272, 222] on div "Sale [PERSON_NAME] V-Neck Sheath Dress Style 251733 CA$ 164 $299" at bounding box center [270, 218] width 71 height 27
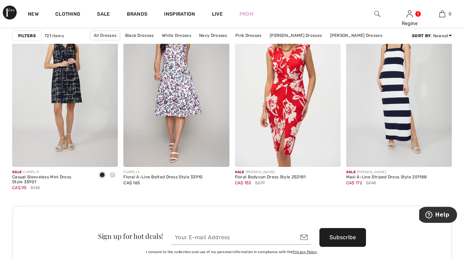
scroll to position [1358, 0]
